Goal: Task Accomplishment & Management: Complete application form

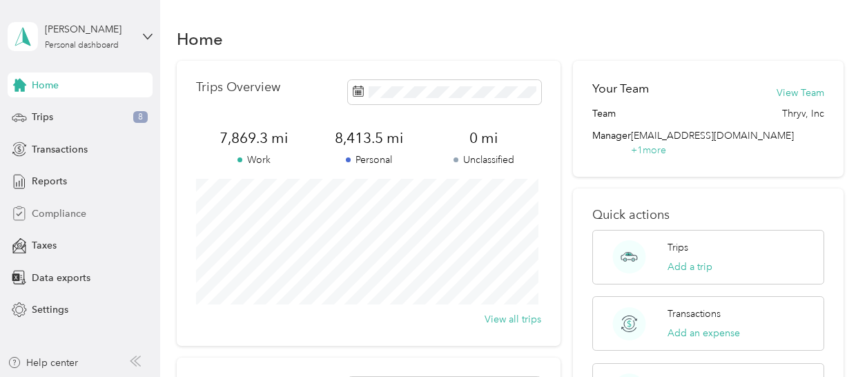
click at [56, 212] on span "Compliance" at bounding box center [59, 213] width 55 height 14
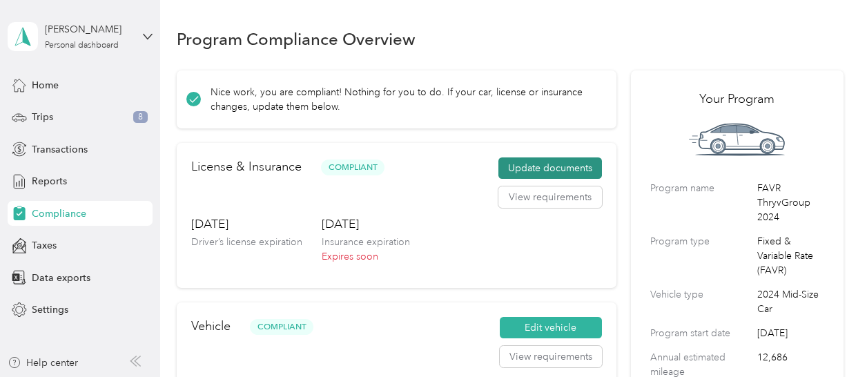
click at [559, 169] on button "Update documents" at bounding box center [550, 168] width 104 height 22
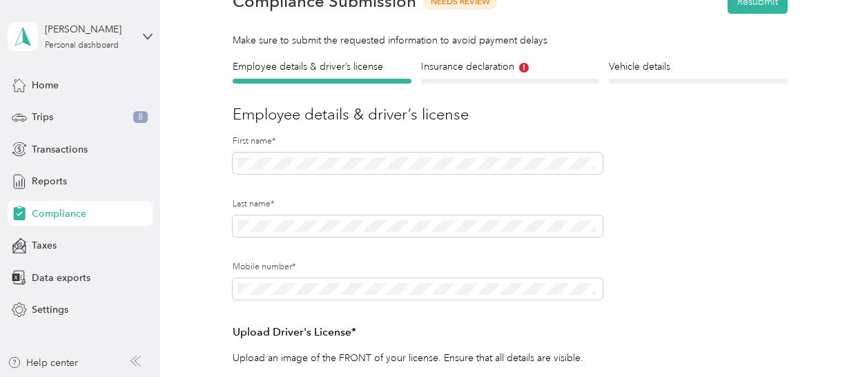
scroll to position [43, 0]
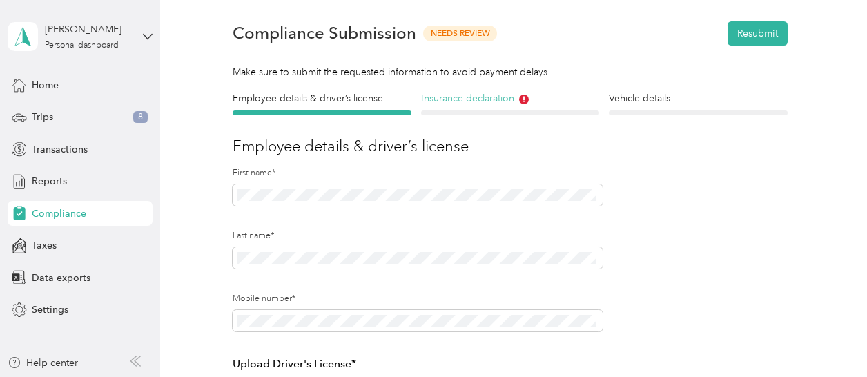
click at [453, 100] on h4 "Insurance declaration" at bounding box center [510, 98] width 179 height 14
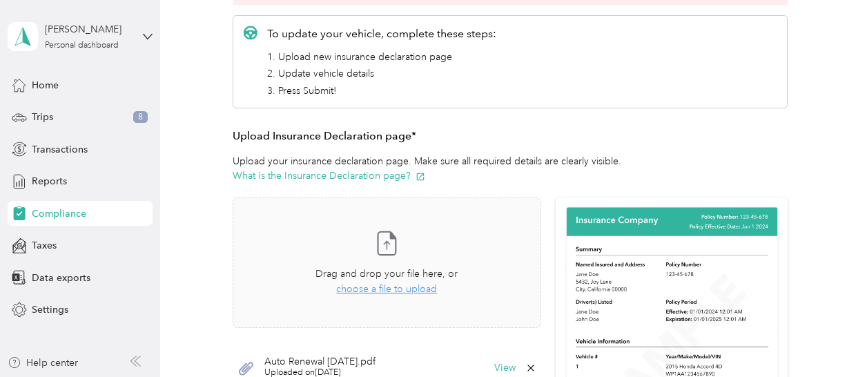
scroll to position [251, 0]
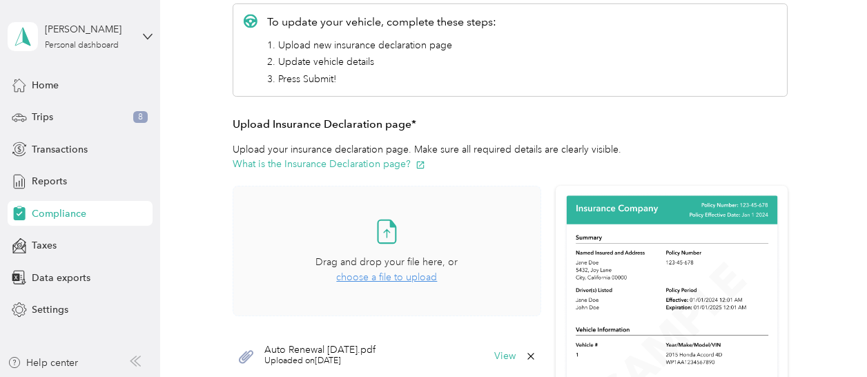
click at [409, 275] on span "choose a file to upload" at bounding box center [386, 277] width 101 height 12
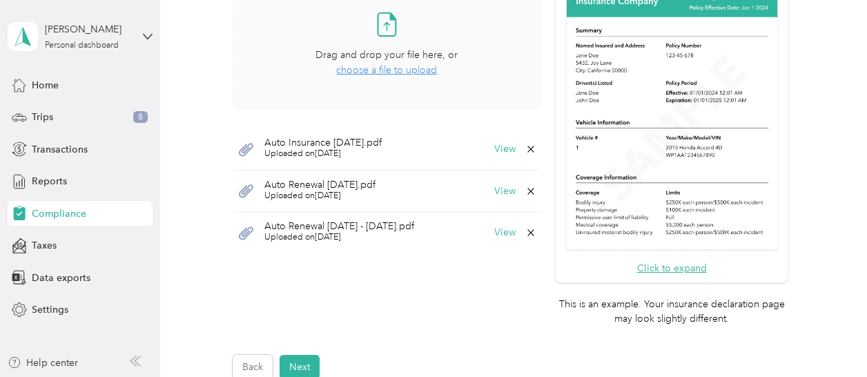
scroll to position [527, 0]
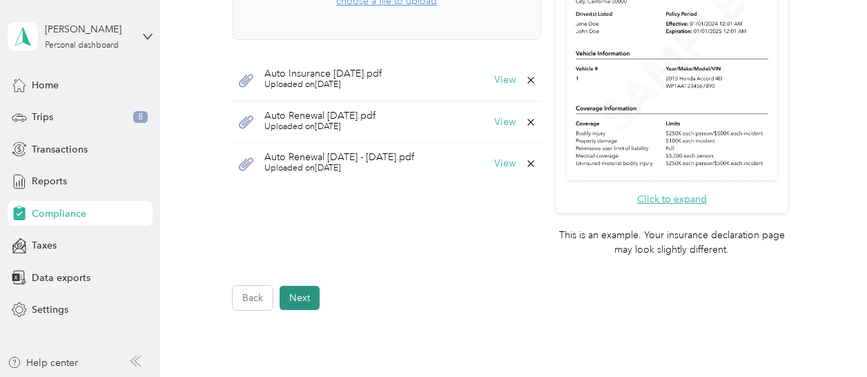
click at [300, 301] on button "Next" at bounding box center [300, 298] width 40 height 24
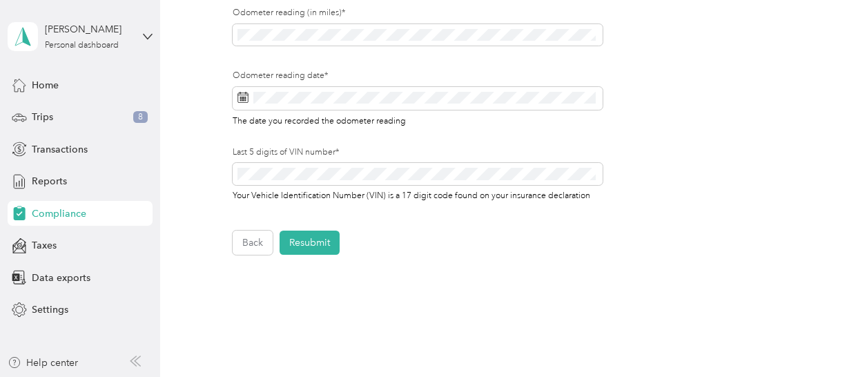
scroll to position [552, 0]
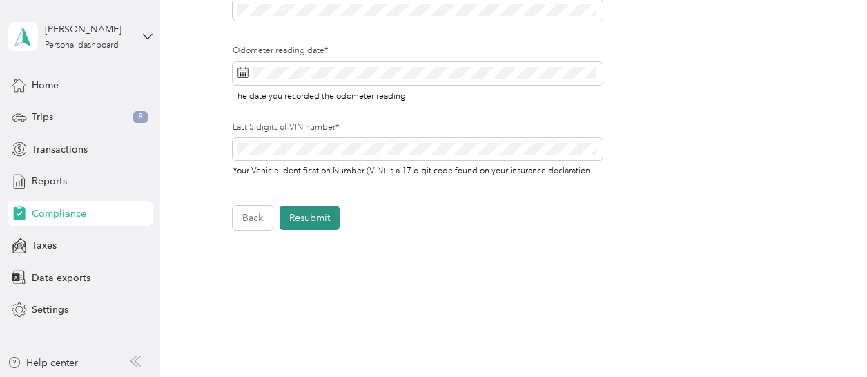
click at [315, 216] on button "Resubmit" at bounding box center [310, 218] width 60 height 24
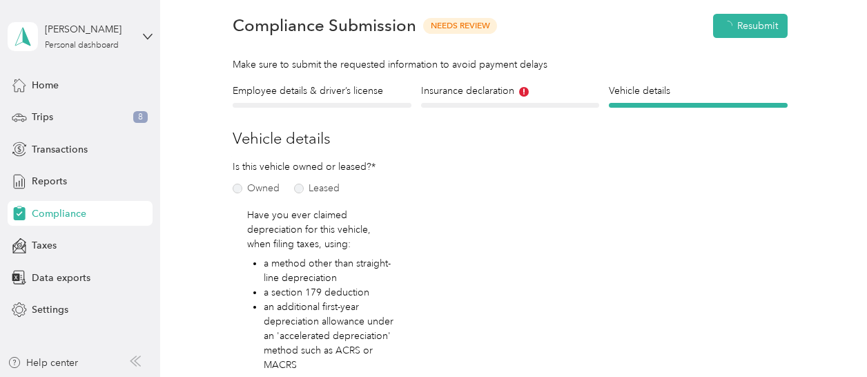
scroll to position [17, 0]
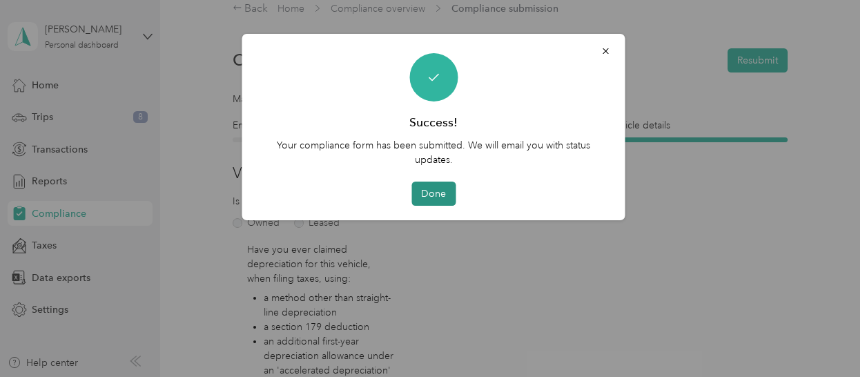
click at [442, 191] on button "Done" at bounding box center [433, 194] width 44 height 24
